Goal: Task Accomplishment & Management: Manage account settings

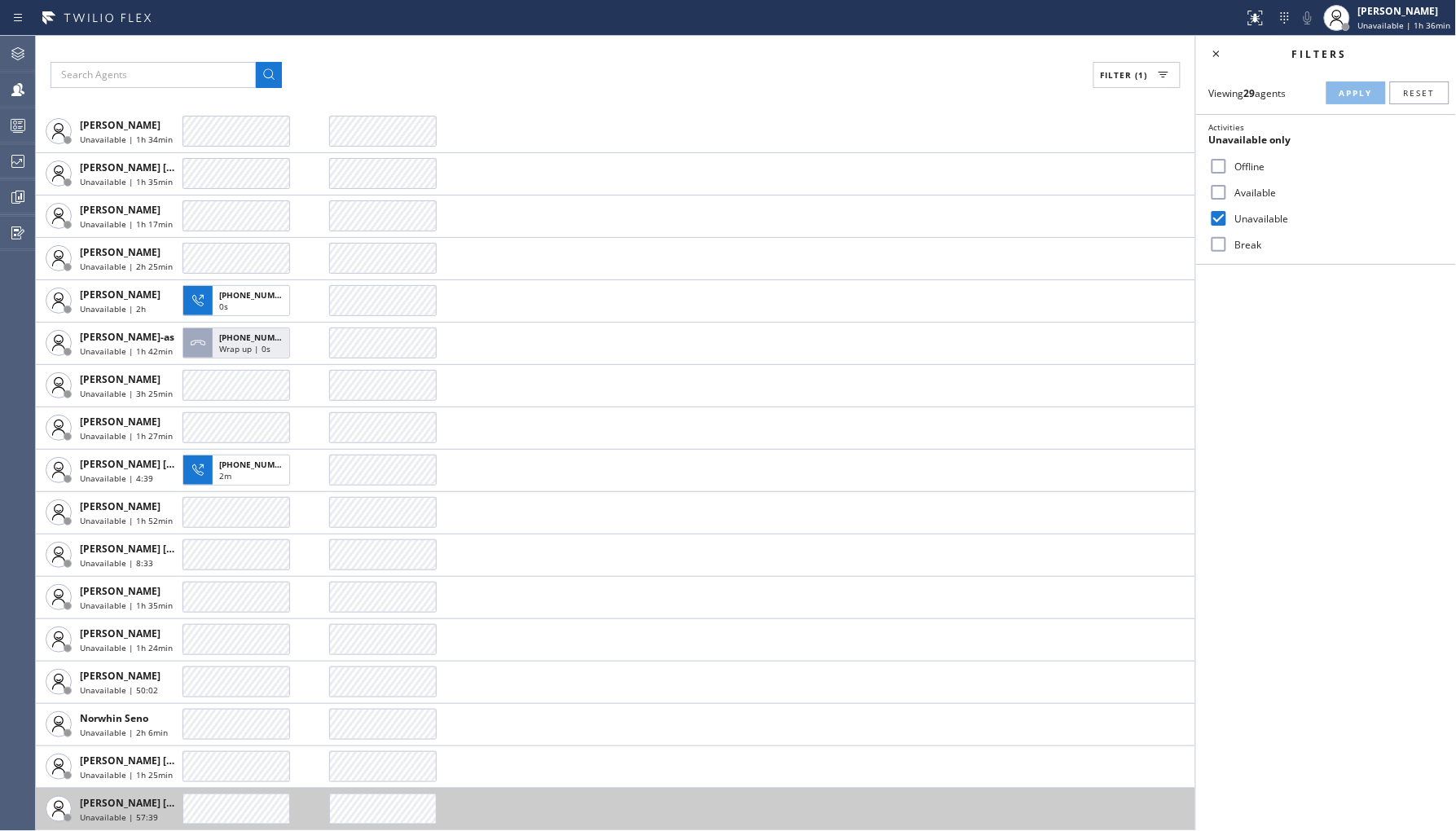
scroll to position [532, 0]
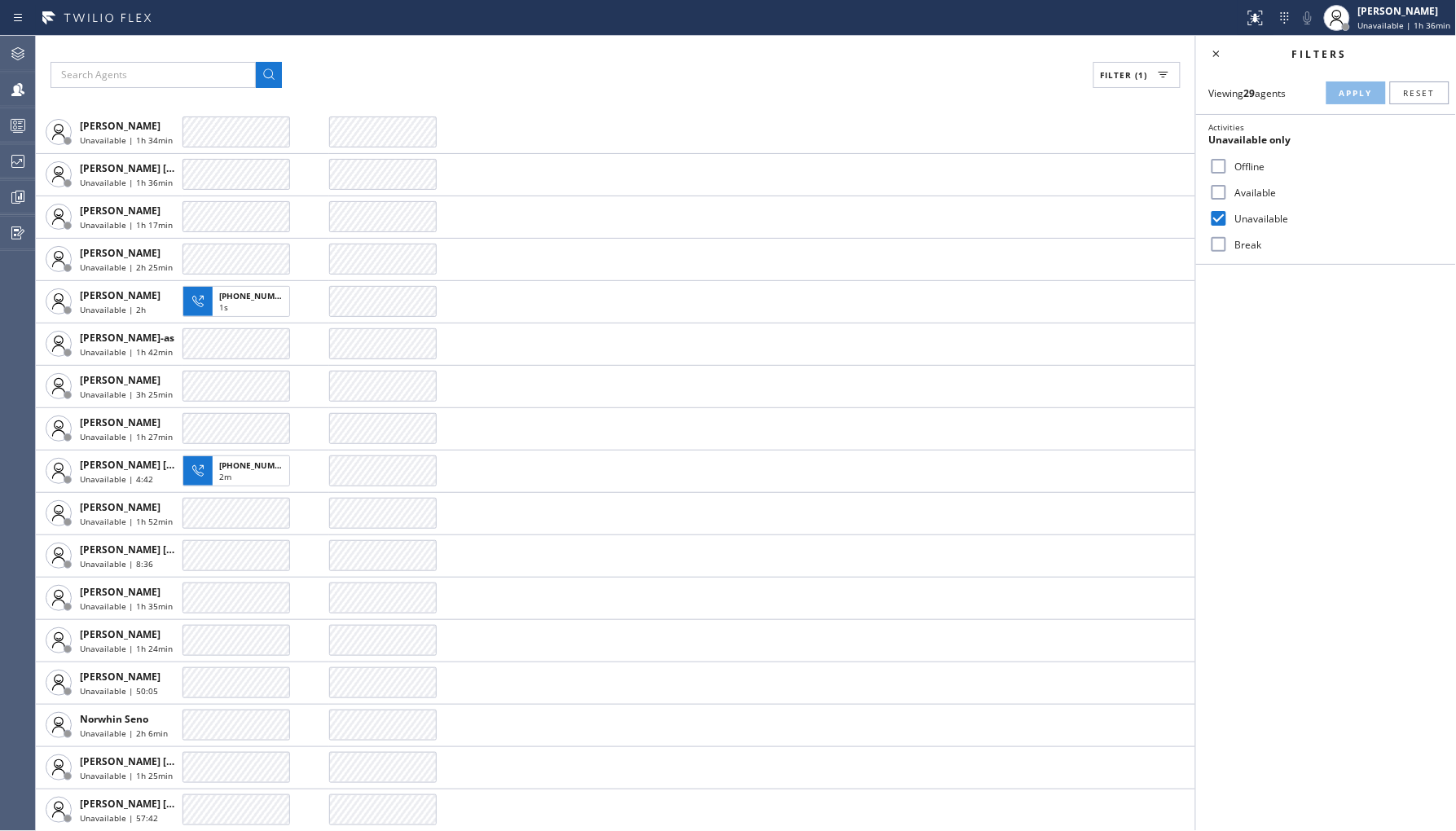
click at [1249, 239] on label "Break" at bounding box center [1335, 244] width 214 height 14
click at [1228, 239] on input "Break" at bounding box center [1219, 245] width 20 height 20
checkbox input "true"
click at [1249, 219] on label "Unavailable" at bounding box center [1335, 218] width 214 height 14
click at [1228, 219] on input "Unavailable" at bounding box center [1219, 219] width 20 height 20
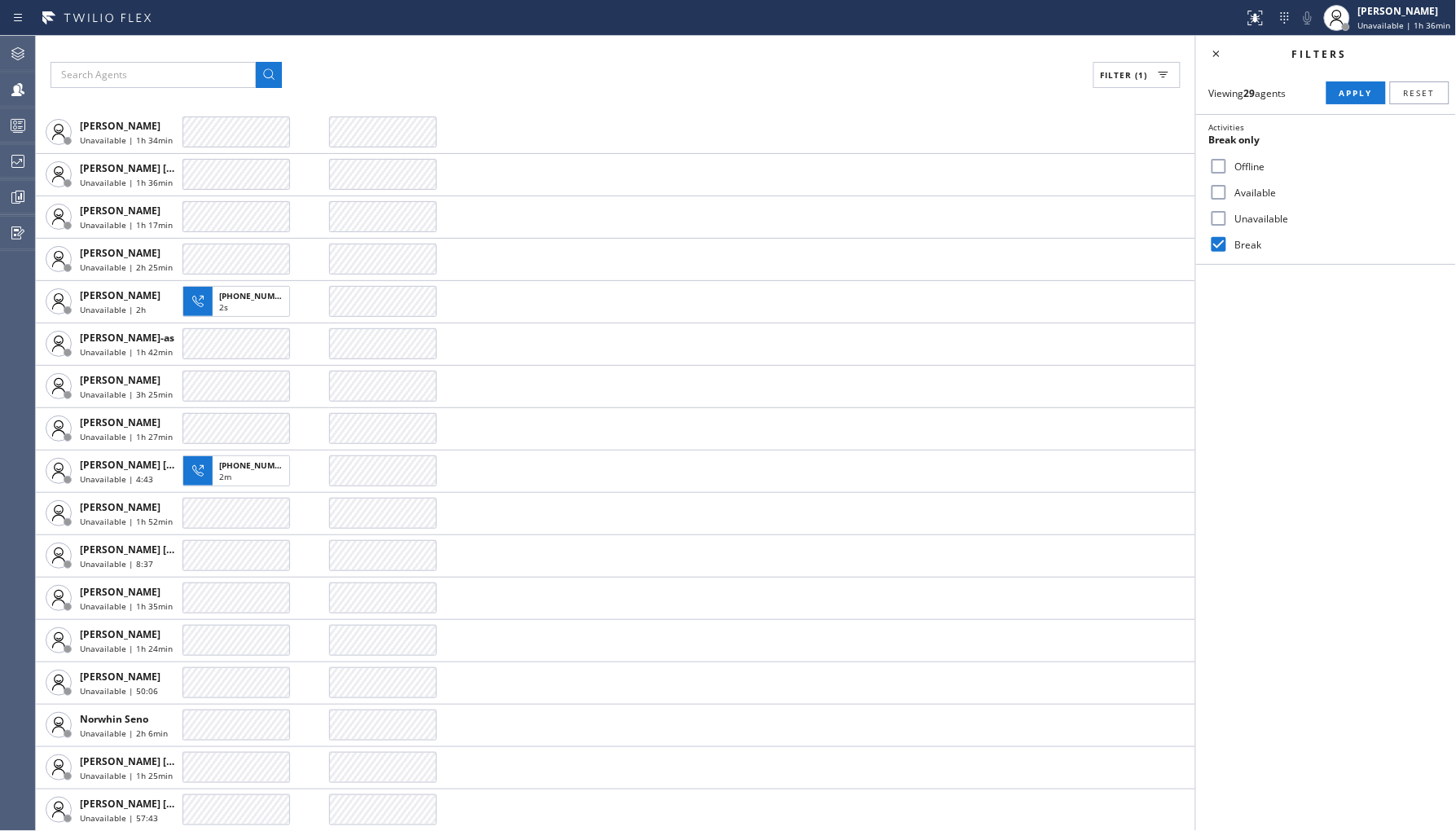
click at [1361, 104] on div "Viewing 29 agents Apply Reset Activities Break only Offline Available Unavailab…" at bounding box center [1325, 168] width 259 height 193
click at [1361, 100] on button "Apply" at bounding box center [1356, 93] width 60 height 23
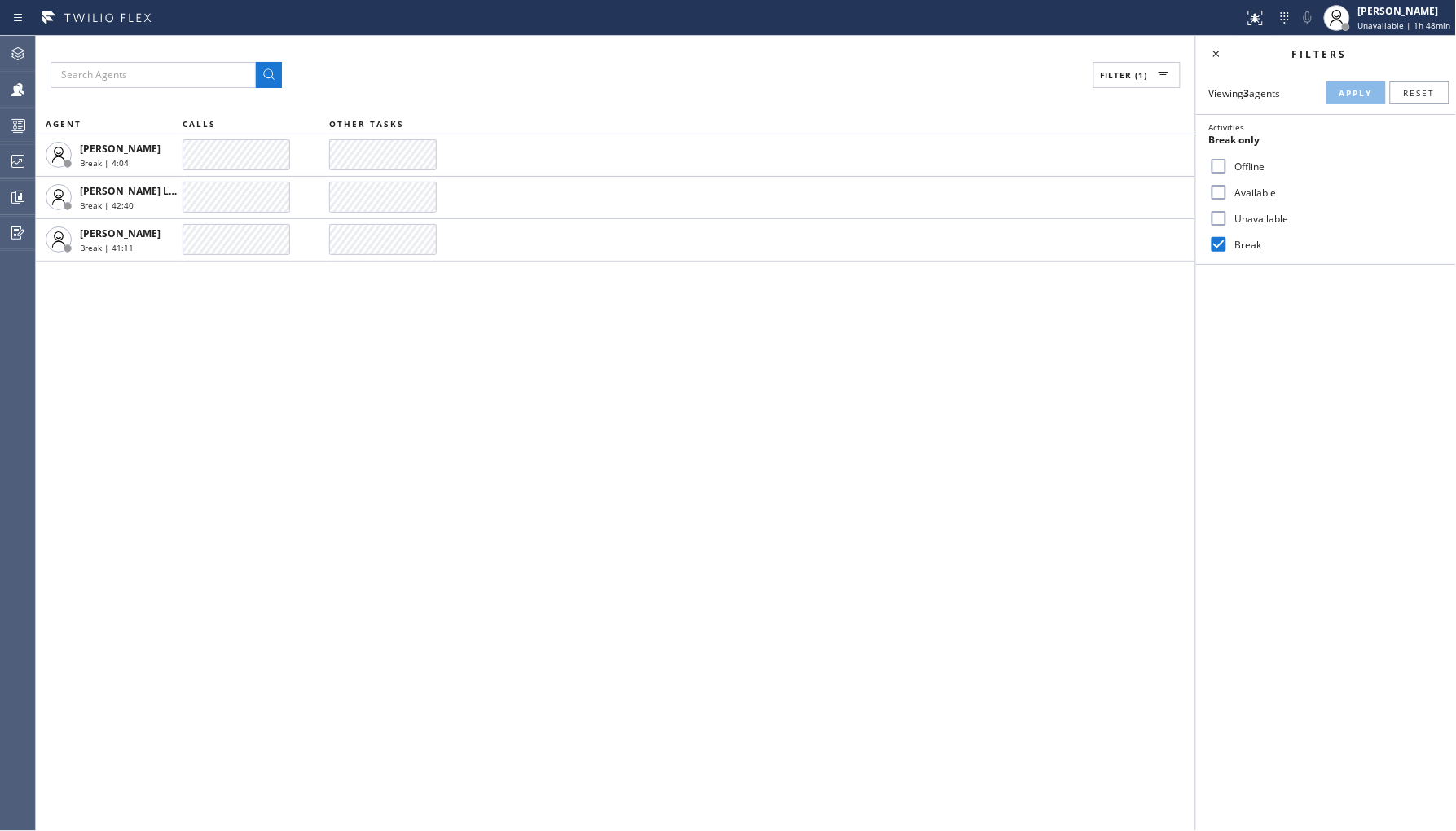
click at [1223, 215] on input "Unavailable" at bounding box center [1219, 219] width 20 height 20
checkbox input "true"
drag, startPoint x: 1217, startPoint y: 241, endPoint x: 1267, endPoint y: 198, distance: 65.9
click at [1219, 241] on input "Break" at bounding box center [1219, 245] width 20 height 20
click at [1350, 102] on button "Apply" at bounding box center [1356, 93] width 60 height 23
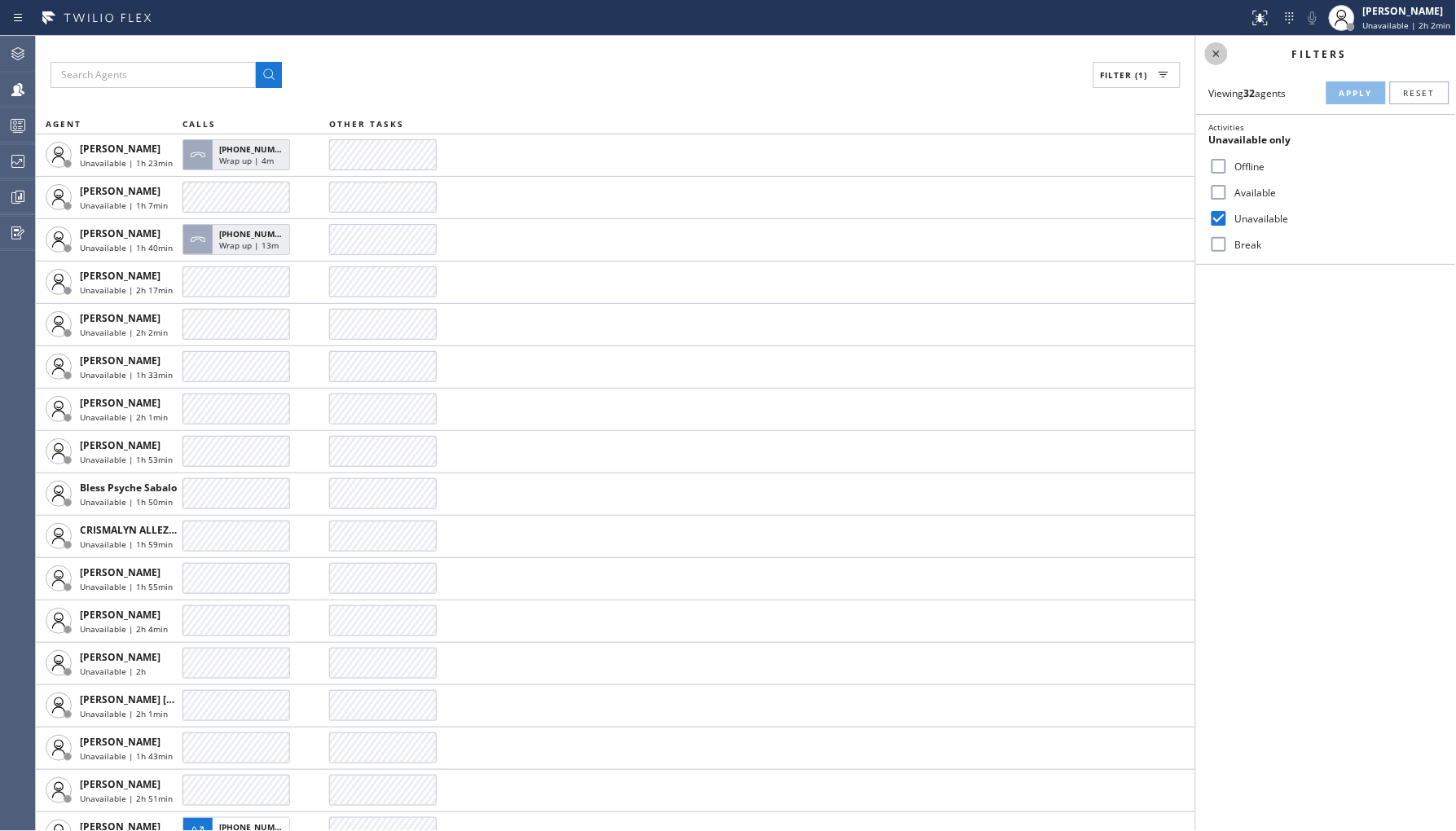
click at [1219, 53] on icon at bounding box center [1217, 54] width 20 height 20
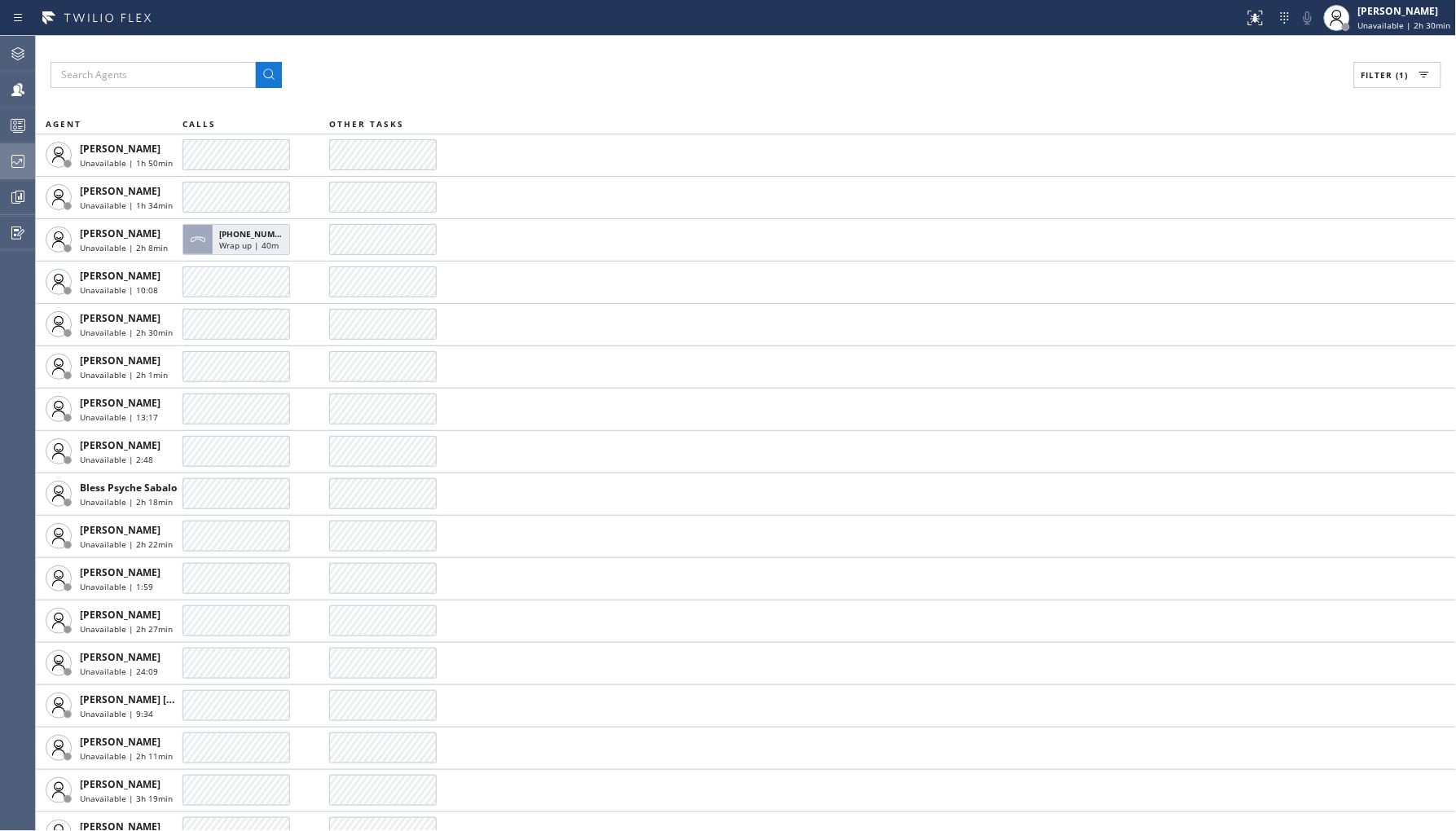
click at [24, 163] on icon at bounding box center [18, 161] width 20 height 20
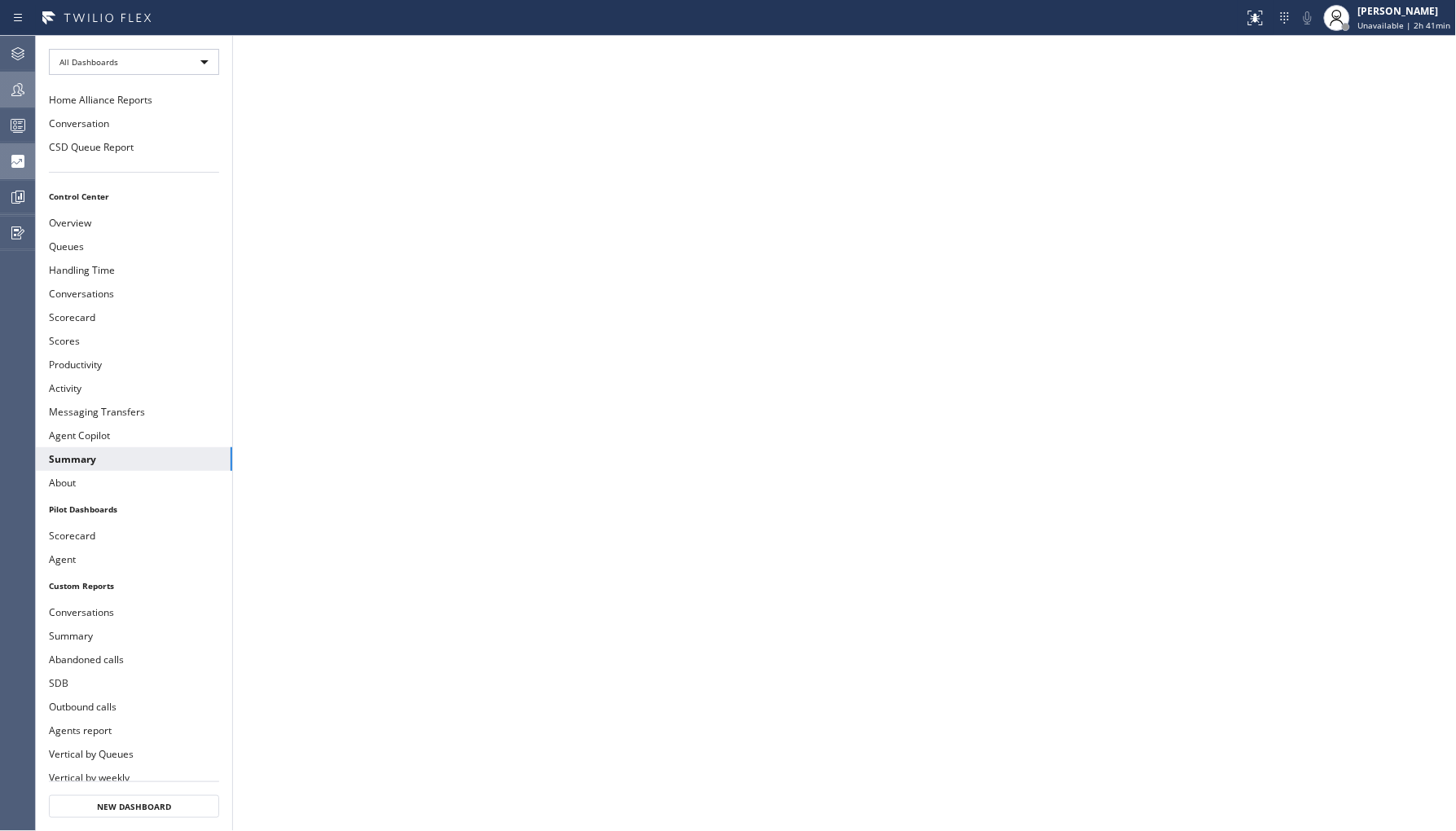
click at [10, 98] on icon at bounding box center [18, 90] width 20 height 20
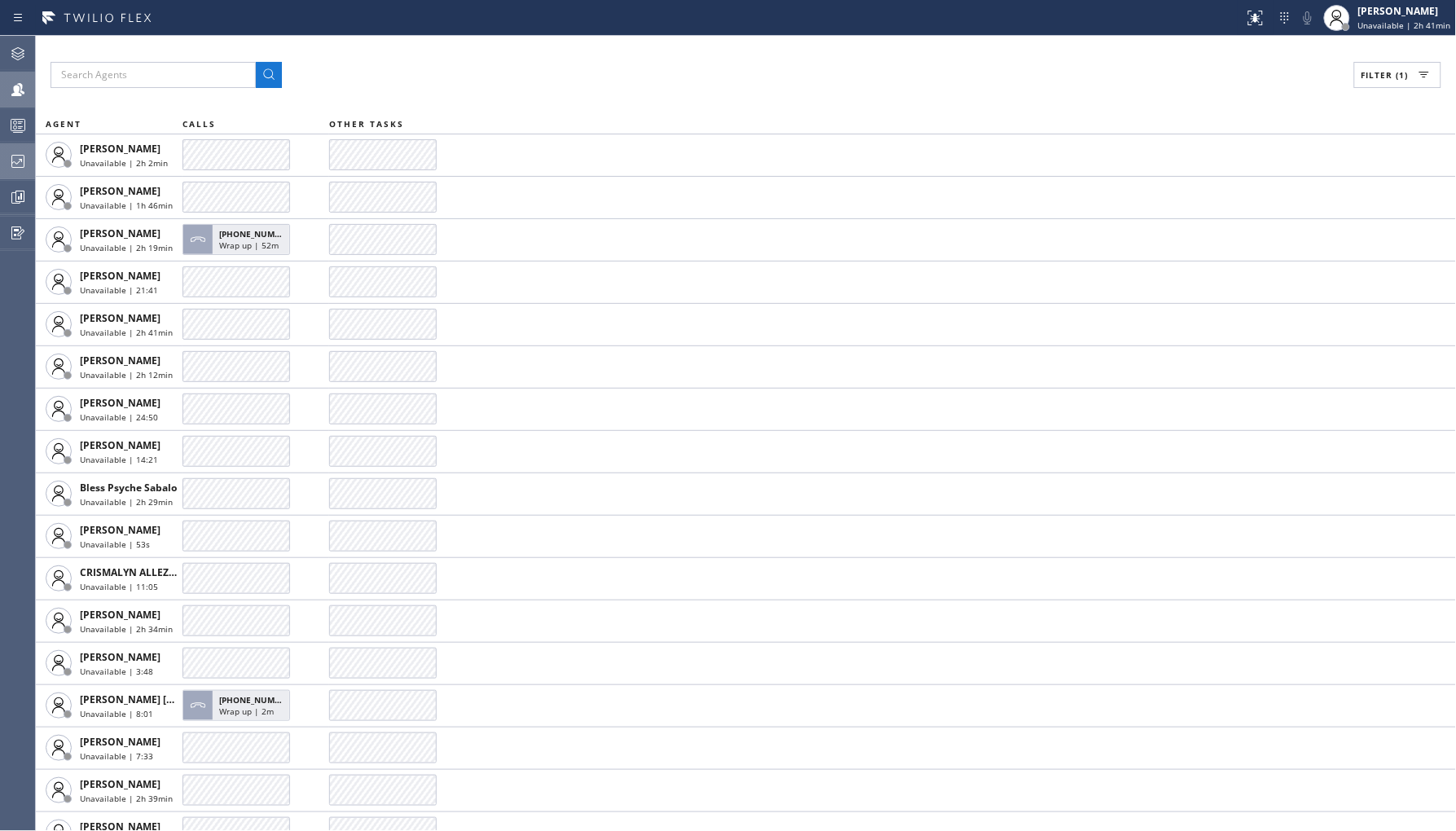
click at [1348, 78] on div "Filter (1)" at bounding box center [746, 74] width 1391 height 26
click at [1378, 70] on span "Filter (1)" at bounding box center [1385, 74] width 47 height 12
click at [1235, 250] on label "Break" at bounding box center [1335, 244] width 214 height 14
click at [1228, 250] on input "Break" at bounding box center [1219, 245] width 20 height 20
checkbox input "true"
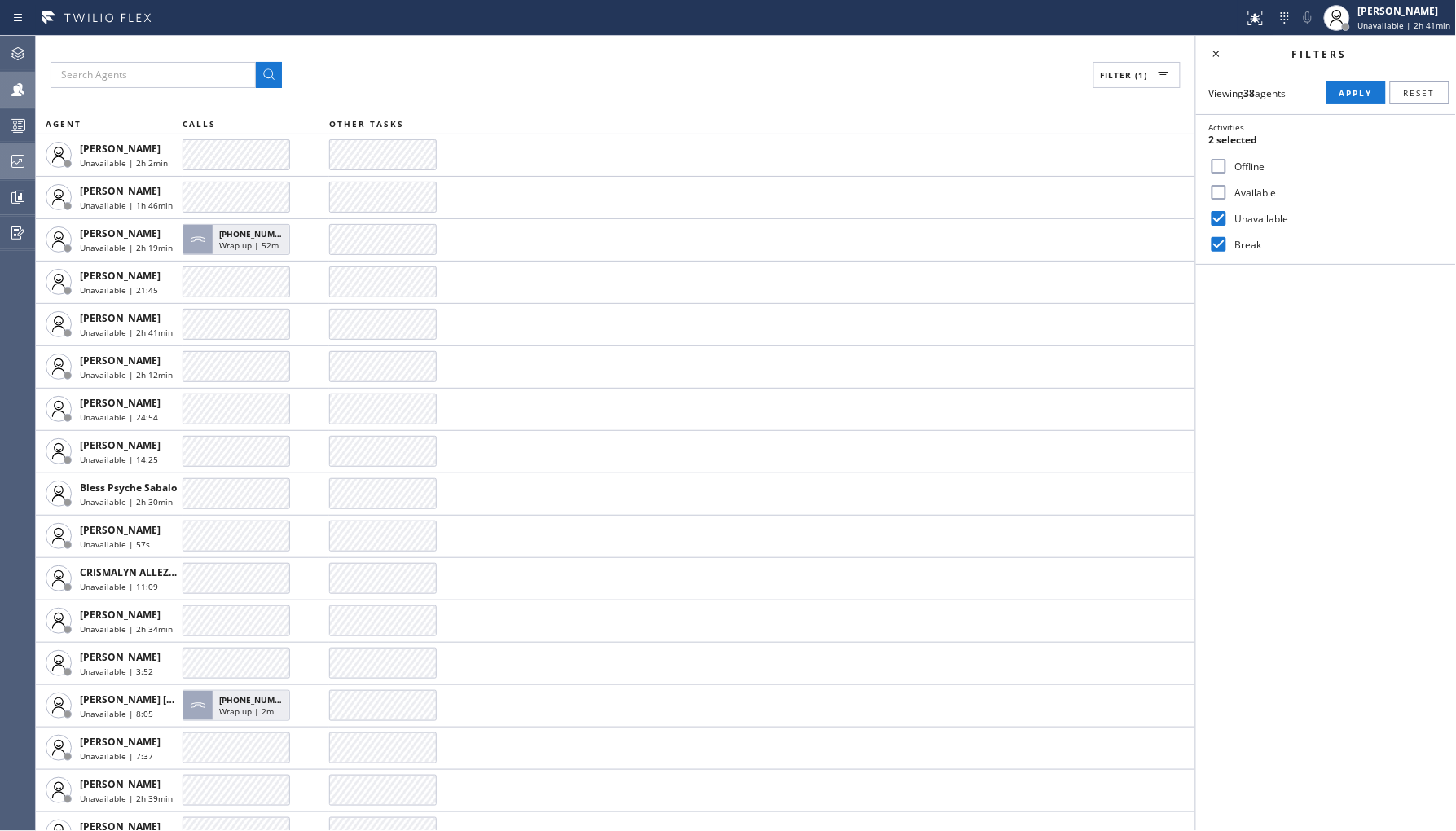
click at [1259, 218] on label "Unavailable" at bounding box center [1335, 218] width 214 height 14
click at [1228, 218] on input "Unavailable" at bounding box center [1219, 219] width 20 height 20
checkbox input "false"
click at [1343, 84] on button "Apply" at bounding box center [1356, 93] width 60 height 23
